Goal: Find specific page/section

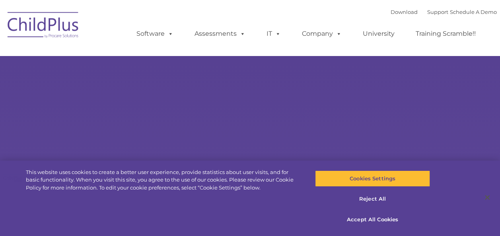
select select "MEDIUM"
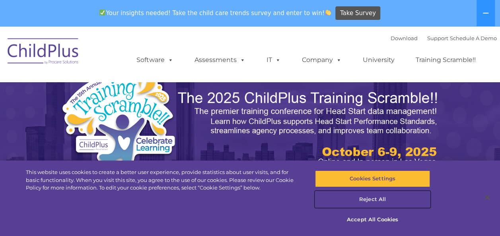
click at [361, 200] on button "Reject All" at bounding box center [372, 199] width 115 height 17
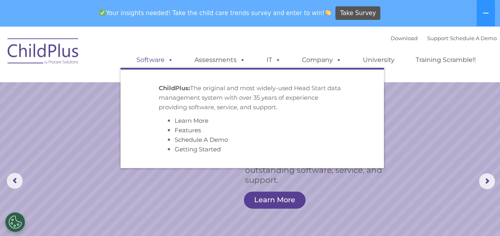
click at [169, 63] on span at bounding box center [169, 60] width 9 height 8
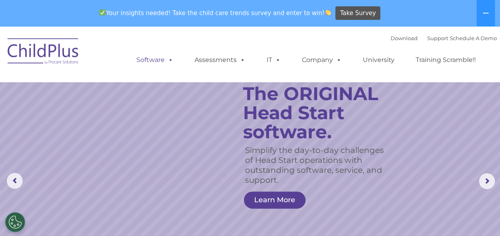
click at [169, 63] on span at bounding box center [169, 60] width 9 height 8
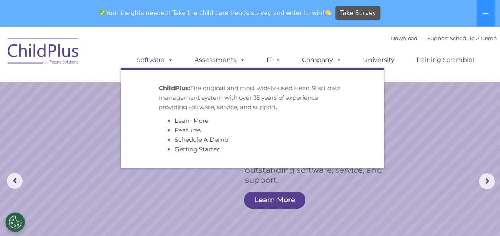
click at [169, 63] on span at bounding box center [169, 60] width 9 height 8
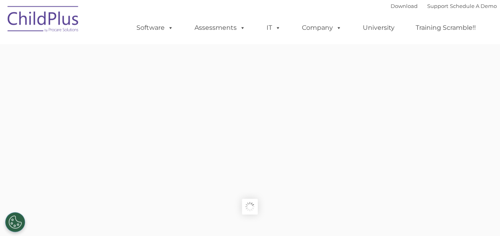
type input ""
